Goal: Task Accomplishment & Management: Complete application form

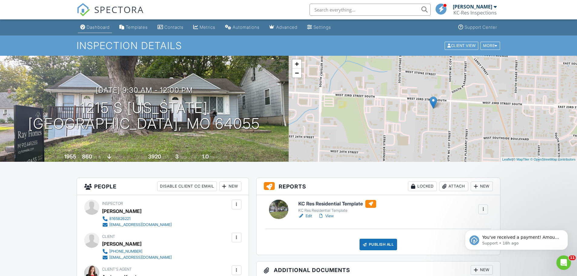
click at [91, 28] on div "Dashboard" at bounding box center [98, 27] width 23 height 5
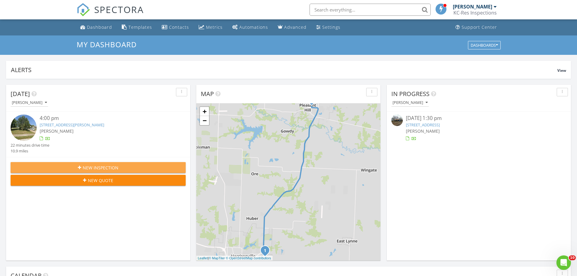
click at [84, 168] on span "New Inspection" at bounding box center [101, 167] width 36 height 6
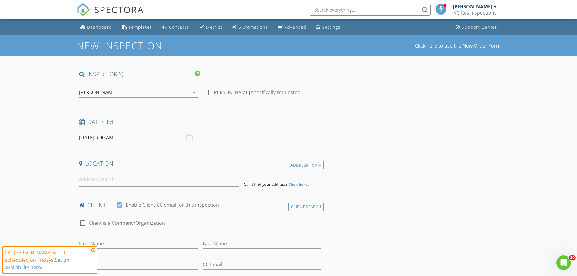
click at [106, 137] on input "08/29/2025 9:00 AM" at bounding box center [138, 137] width 119 height 15
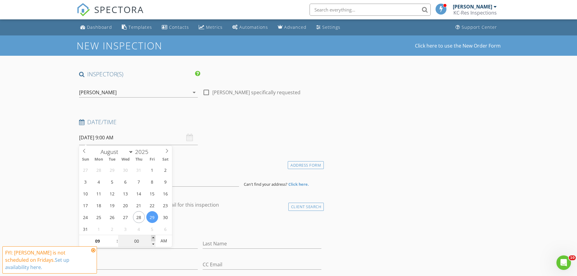
type input "05"
type input "08/29/2025 9:05 AM"
click at [153, 238] on span at bounding box center [153, 238] width 4 height 6
type input "10"
type input "08/29/2025 9:10 AM"
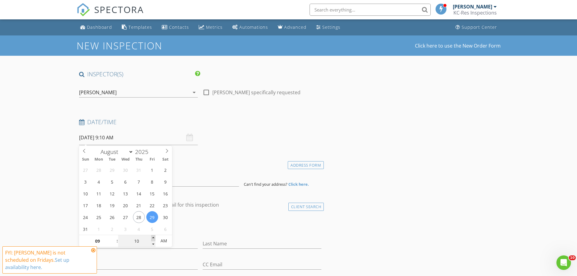
click at [153, 238] on span at bounding box center [153, 238] width 4 height 6
type input "15"
type input "08/29/2025 9:15 AM"
click at [153, 238] on span at bounding box center [153, 238] width 4 height 6
type input "20"
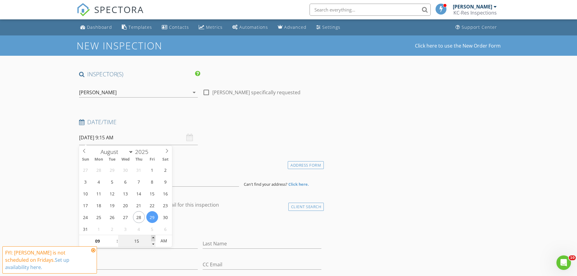
type input "08/29/2025 9:20 AM"
click at [153, 238] on span at bounding box center [153, 238] width 4 height 6
type input "25"
type input "08/29/2025 9:25 AM"
click at [153, 238] on span at bounding box center [153, 238] width 4 height 6
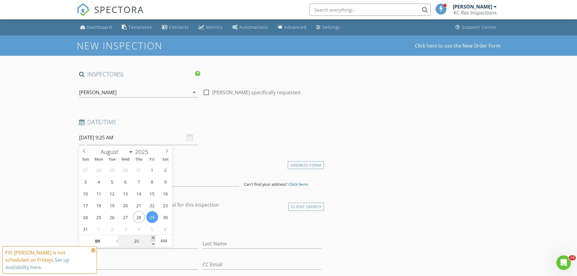
type input "30"
type input "08/29/2025 9:30 AM"
click at [153, 238] on span at bounding box center [153, 238] width 4 height 6
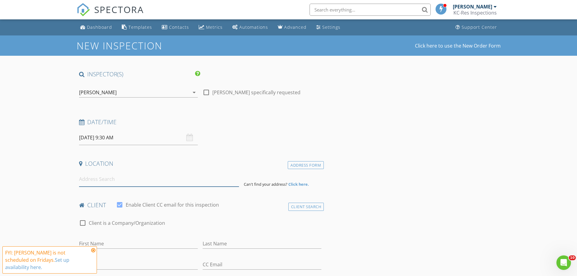
click at [135, 185] on input at bounding box center [159, 179] width 160 height 15
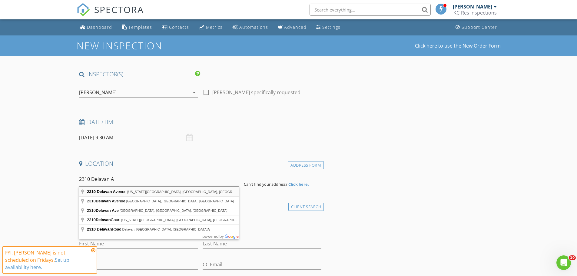
type input "2310 Delavan Avenue, Kansas City, KS, USA"
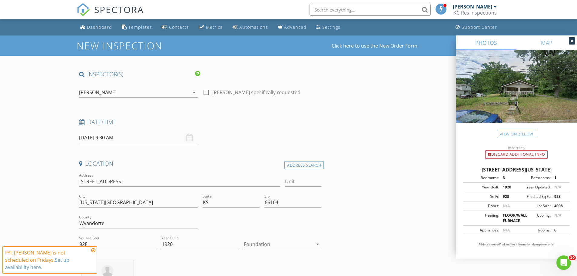
click at [267, 245] on div at bounding box center [278, 244] width 69 height 10
click at [272, 236] on div "Basement" at bounding box center [283, 235] width 68 height 7
click at [572, 42] on icon at bounding box center [571, 41] width 3 height 4
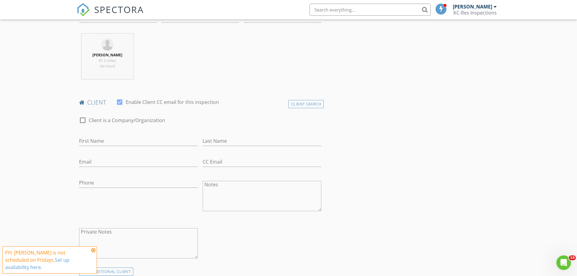
scroll to position [242, 0]
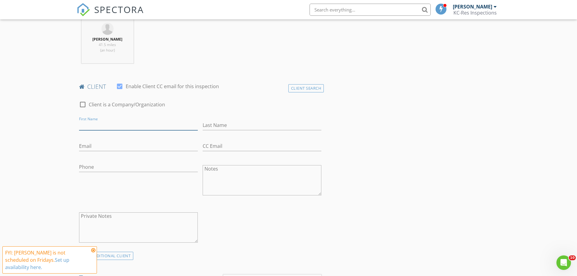
click at [113, 126] on input "First Name" at bounding box center [138, 125] width 119 height 10
type input "Brandon"
click at [218, 124] on input "Komp" at bounding box center [262, 125] width 119 height 10
type input "Kompton"
type input "brandonkompton@gmail.com"
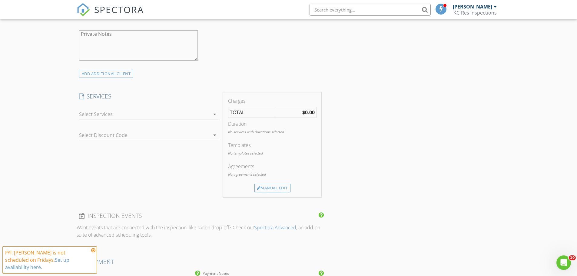
scroll to position [440, 0]
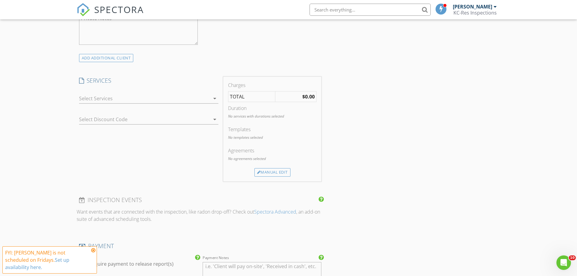
type input "913-405-8365"
click at [213, 100] on icon "arrow_drop_down" at bounding box center [214, 98] width 7 height 7
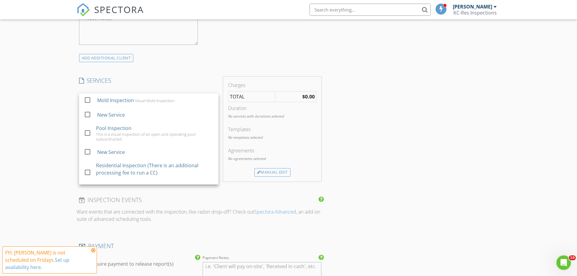
scroll to position [101, 0]
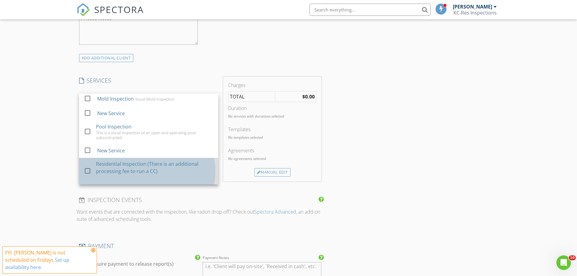
click at [132, 170] on div "Residential Inspection (There is an additional processing fee to run a CC)" at bounding box center [154, 167] width 117 height 15
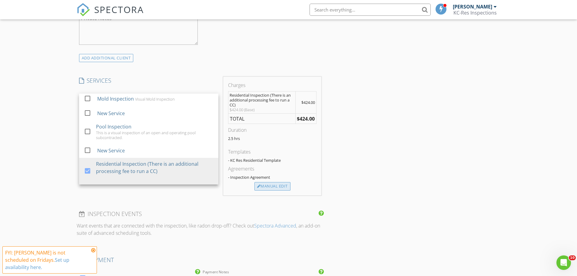
click at [278, 185] on div "Manual Edit" at bounding box center [272, 186] width 36 height 8
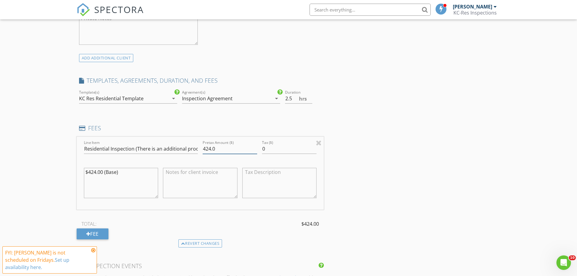
click at [211, 148] on input "424.0" at bounding box center [230, 149] width 55 height 10
type input "350.0"
click at [166, 176] on textarea at bounding box center [200, 183] width 74 height 30
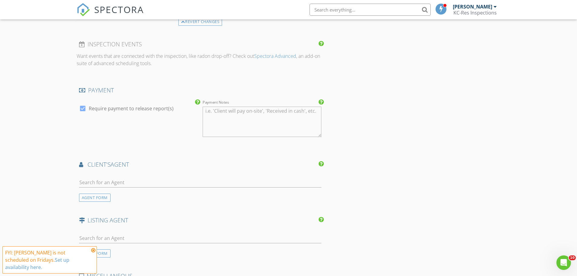
scroll to position [688, 0]
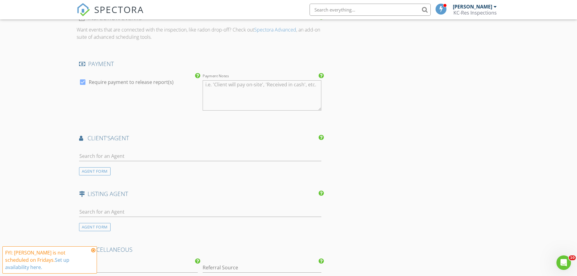
type textarea "The client has requested a limited inspection which includes the roof, foundati…"
click at [116, 157] on input "text" at bounding box center [200, 156] width 243 height 10
type input "C"
click at [98, 173] on div "AGENT FORM" at bounding box center [94, 171] width 31 height 8
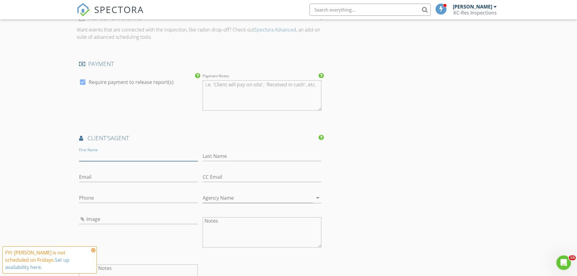
click at [95, 156] on input "First Name" at bounding box center [138, 156] width 119 height 10
type input "Christina"
type input "Hill"
click at [86, 176] on input "Email" at bounding box center [138, 177] width 119 height 10
type input "Christina@soldbyhill.com"
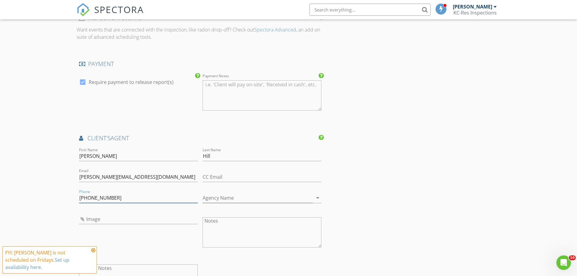
type input "816-914-8221"
type input "Keller Williams Key Partners"
click at [109, 218] on input "Image" at bounding box center [138, 219] width 119 height 10
type input "447780344_10229355097555203_2152744860339590639_n.jpg"
click at [353, 162] on div "INSPECTOR(S) check_box Chad Johnson PRIMARY check_box_outline_blank Ryan Nichol…" at bounding box center [289, 14] width 424 height 1264
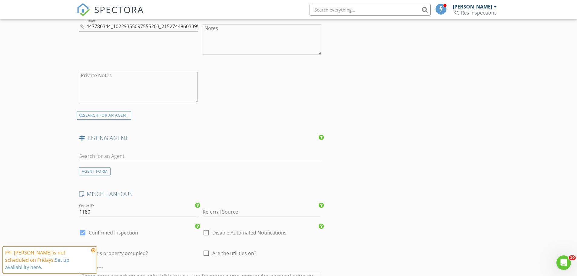
scroll to position [884, 0]
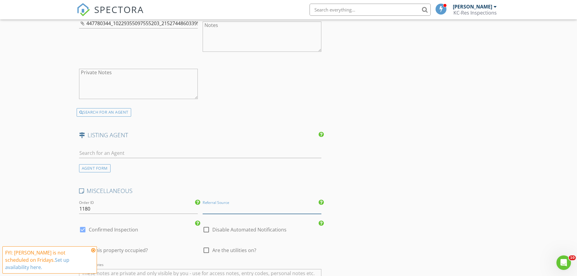
click at [229, 207] on input "Referral Source" at bounding box center [262, 209] width 119 height 10
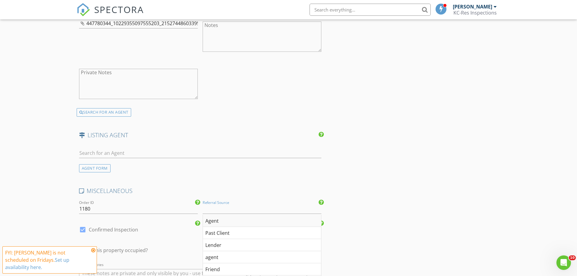
click at [221, 220] on div "Agent" at bounding box center [262, 221] width 118 height 12
type input "Agent"
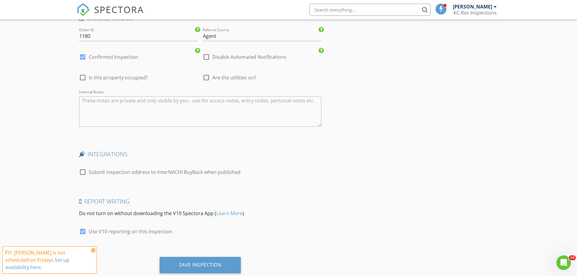
scroll to position [1073, 0]
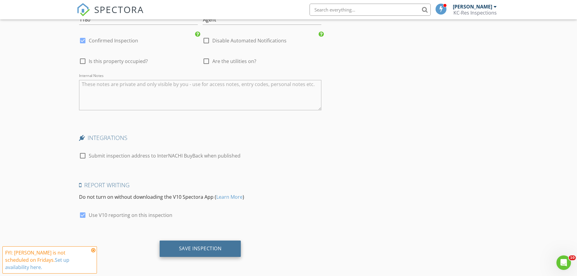
click at [194, 250] on div "Save Inspection" at bounding box center [200, 248] width 43 height 6
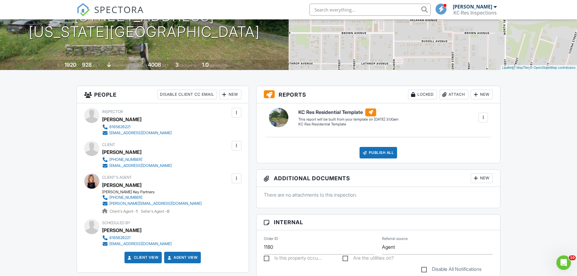
scroll to position [94, 0]
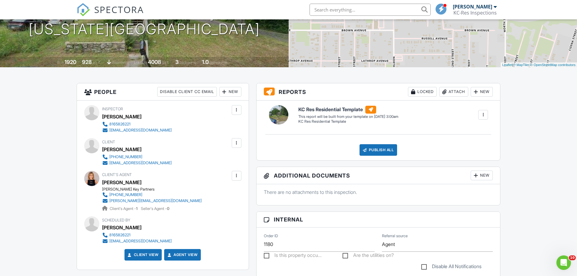
drag, startPoint x: 579, startPoint y: 68, endPoint x: 581, endPoint y: 98, distance: 29.8
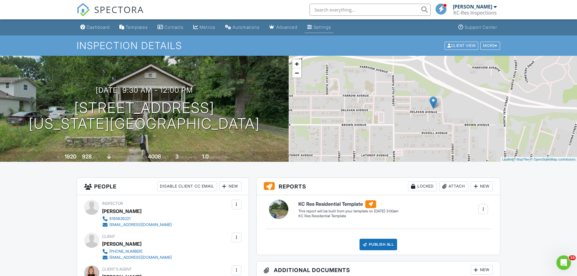
click at [315, 21] on li "Settings" at bounding box center [318, 27] width 31 height 16
click at [94, 28] on div "Dashboard" at bounding box center [98, 27] width 23 height 5
